Goal: Obtain resource: Download file/media

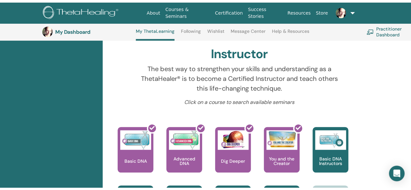
scroll to position [28, 0]
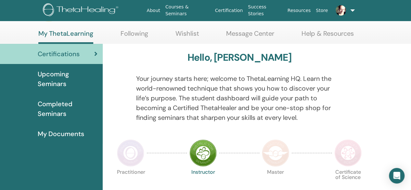
click at [63, 102] on span "Completed Seminars" at bounding box center [68, 108] width 60 height 19
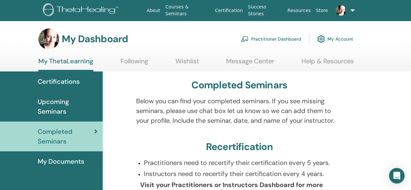
click at [278, 110] on p "Below you can find your completed seminars. If you see missing seminars, please…" at bounding box center [239, 110] width 206 height 29
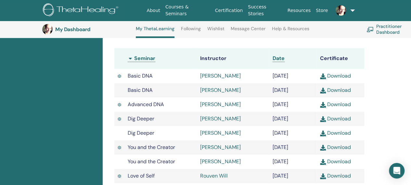
scroll to position [186, 0]
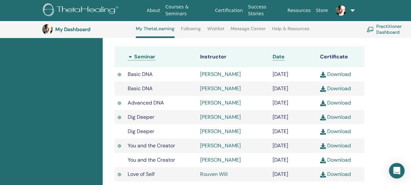
click at [119, 74] on img at bounding box center [120, 74] width 4 height 5
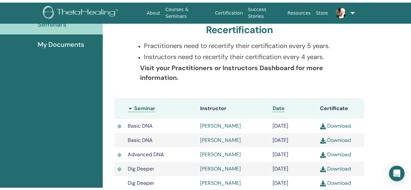
scroll to position [0, 0]
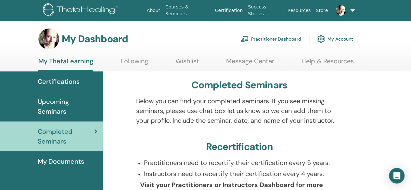
click at [69, 162] on span "My Documents" at bounding box center [61, 161] width 46 height 10
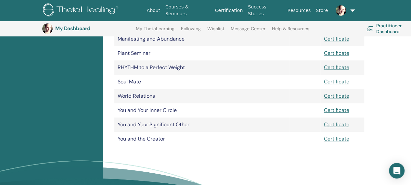
scroll to position [236, 0]
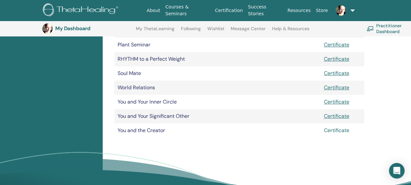
click at [331, 130] on link "Certificate" at bounding box center [335, 130] width 25 height 7
